Goal: Entertainment & Leisure: Consume media (video, audio)

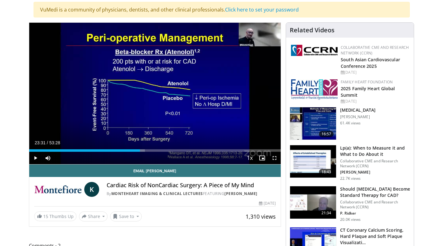
click at [308, 156] on img at bounding box center [313, 161] width 46 height 32
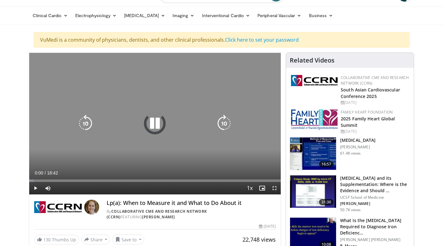
scroll to position [18, 0]
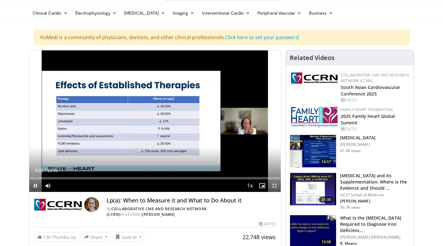
click at [274, 185] on span "Video Player" at bounding box center [274, 185] width 12 height 12
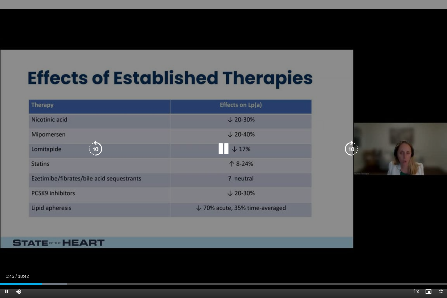
click at [328, 146] on div "Video Player" at bounding box center [223, 149] width 268 height 12
click at [218, 155] on icon "Video Player" at bounding box center [223, 148] width 17 height 17
click at [222, 149] on icon "Video Player" at bounding box center [223, 148] width 17 height 17
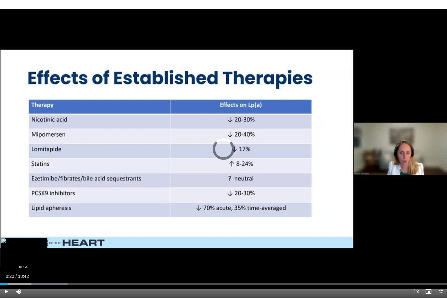
click at [8, 245] on div "01:49" at bounding box center [4, 284] width 8 height 2
click at [3, 245] on video-js "**********" at bounding box center [223, 149] width 447 height 298
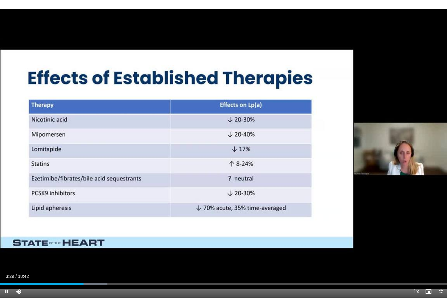
click at [362, 245] on video-js "**********" at bounding box center [223, 149] width 447 height 298
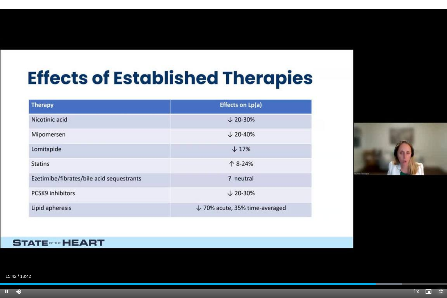
click at [440, 245] on span "Video Player" at bounding box center [441, 292] width 12 height 12
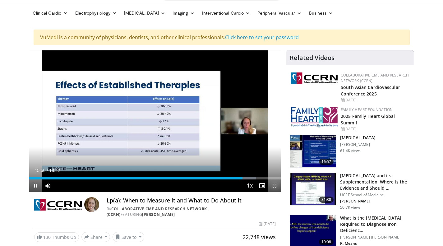
click at [275, 185] on span "Video Player" at bounding box center [274, 185] width 12 height 12
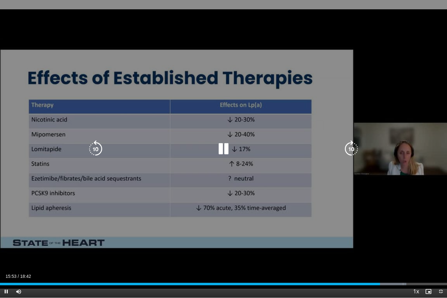
click at [384, 235] on div "10 seconds Tap to unmute" at bounding box center [223, 149] width 447 height 298
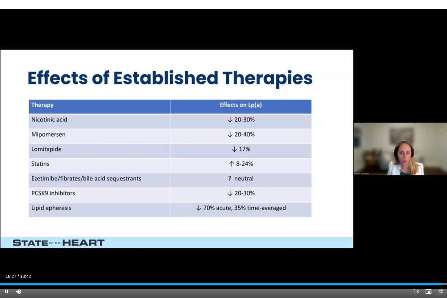
click at [442, 245] on span "Video Player" at bounding box center [441, 292] width 12 height 12
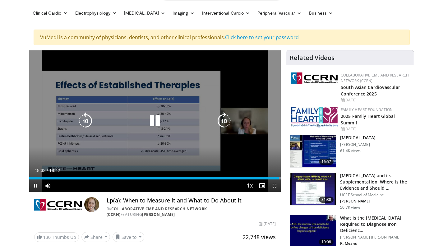
click at [153, 120] on icon "Video Player" at bounding box center [154, 120] width 17 height 17
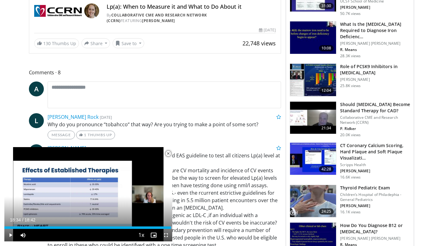
scroll to position [212, 0]
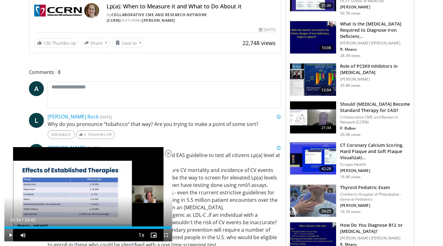
click at [315, 118] on img at bounding box center [313, 117] width 46 height 32
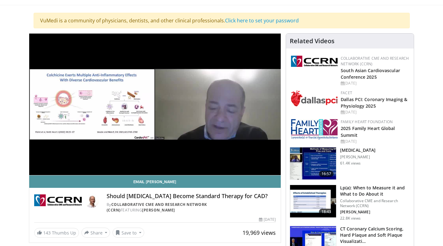
scroll to position [43, 0]
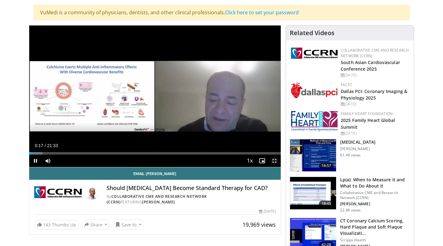
click at [275, 161] on span "Video Player" at bounding box center [274, 160] width 12 height 12
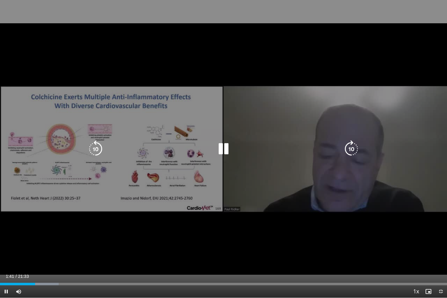
click at [232, 242] on div "10 seconds Tap to unmute" at bounding box center [223, 149] width 447 height 298
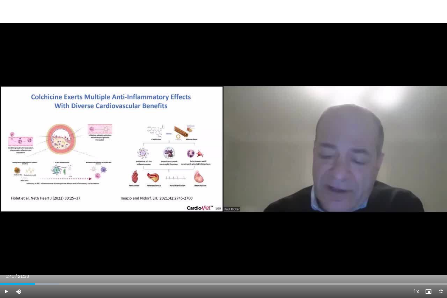
click at [232, 242] on div "10 seconds Tap to unmute" at bounding box center [223, 149] width 447 height 298
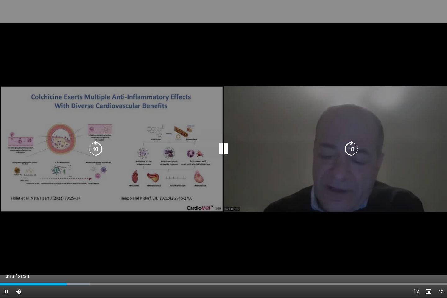
click at [223, 149] on icon "Video Player" at bounding box center [223, 148] width 17 height 17
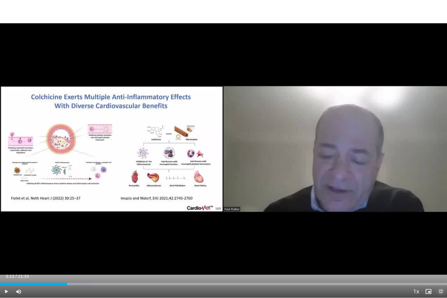
click at [442, 245] on span "Video Player" at bounding box center [441, 292] width 12 height 12
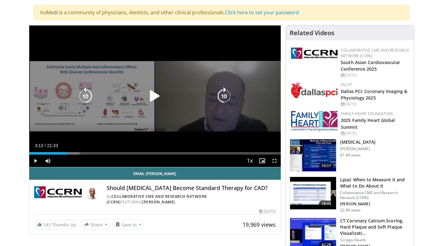
click at [147, 119] on div "10 seconds Tap to unmute" at bounding box center [155, 95] width 252 height 141
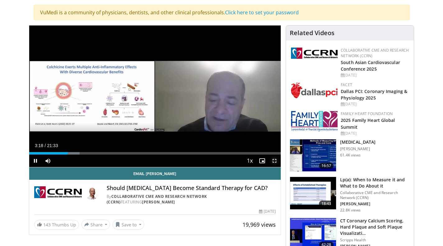
click at [273, 160] on span "Video Player" at bounding box center [274, 160] width 12 height 12
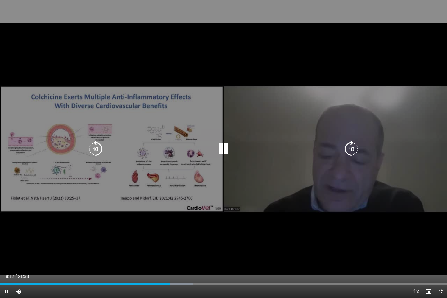
click at [242, 177] on div "10 seconds Tap to unmute" at bounding box center [223, 149] width 447 height 298
click at [253, 182] on div "10 seconds Tap to unmute" at bounding box center [223, 149] width 447 height 298
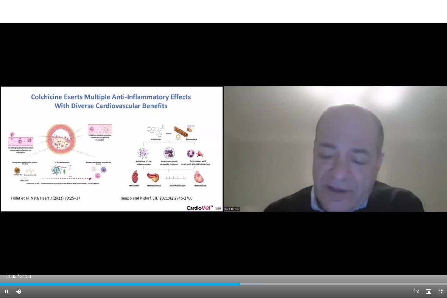
click at [440, 245] on span "Video Player" at bounding box center [441, 292] width 12 height 12
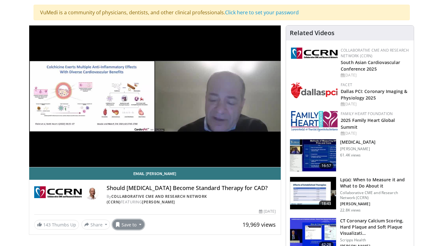
click at [134, 220] on button "Save to" at bounding box center [128, 224] width 32 height 10
click at [157, 181] on link "Add to Favorites" at bounding box center [141, 186] width 57 height 10
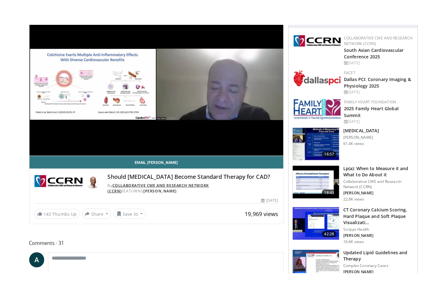
scroll to position [61, 0]
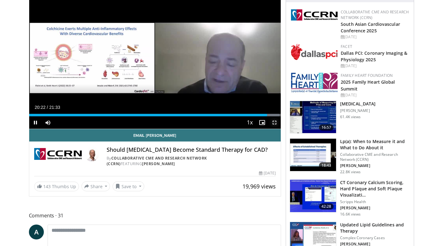
click at [274, 121] on span "Video Player" at bounding box center [274, 122] width 12 height 12
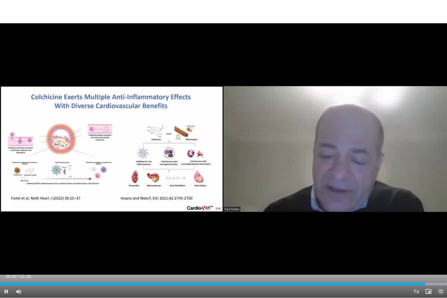
click at [440, 245] on span "Video Player" at bounding box center [441, 292] width 12 height 12
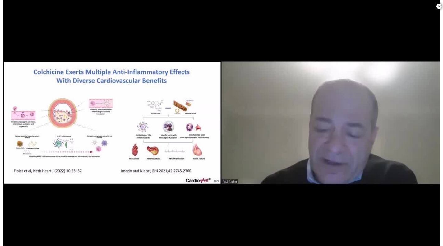
scroll to position [258, 0]
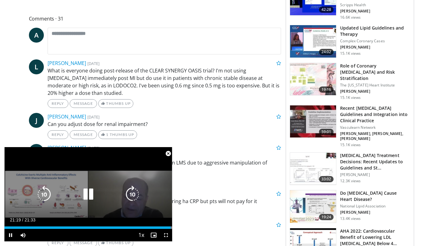
click at [91, 191] on icon "Video Player" at bounding box center [88, 193] width 17 height 17
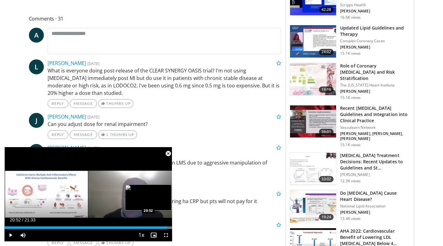
click at [167, 228] on div "Loaded : 100.00% 20:52 20:52" at bounding box center [88, 227] width 168 height 2
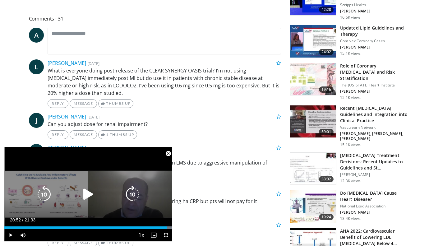
click at [87, 190] on icon "Video Player" at bounding box center [88, 193] width 17 height 17
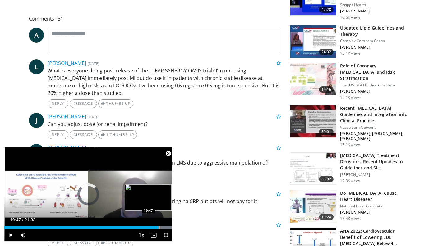
click at [158, 228] on div "19:47" at bounding box center [81, 227] width 154 height 2
click at [166, 228] on video-js "**********" at bounding box center [88, 194] width 168 height 94
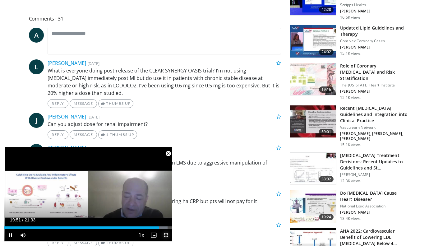
click at [168, 234] on span "Video Player" at bounding box center [166, 235] width 12 height 12
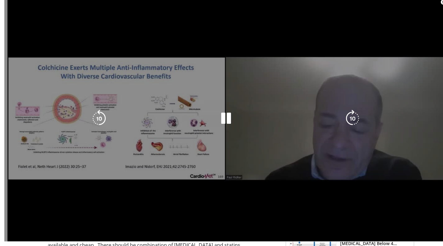
scroll to position [116, 0]
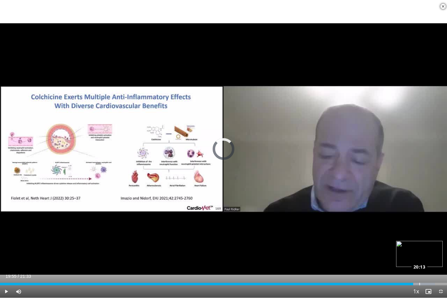
click at [420, 245] on div "Loaded : 97.30% 20:13 20:13" at bounding box center [223, 284] width 447 height 2
click at [440, 245] on span "Video Player" at bounding box center [441, 292] width 12 height 12
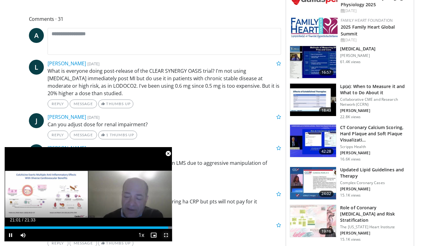
click at [165, 236] on span "Video Player" at bounding box center [166, 235] width 12 height 12
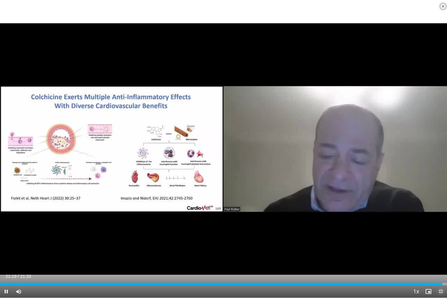
click at [441, 245] on span "Video Player" at bounding box center [441, 292] width 12 height 12
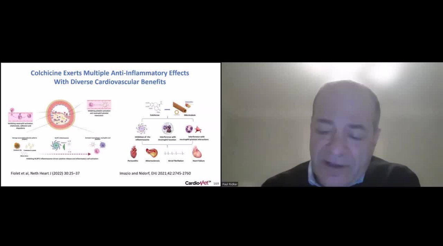
scroll to position [48, 0]
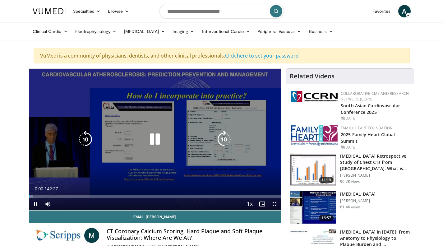
click at [157, 140] on icon "Video Player" at bounding box center [154, 138] width 17 height 17
